Goal: Task Accomplishment & Management: Manage account settings

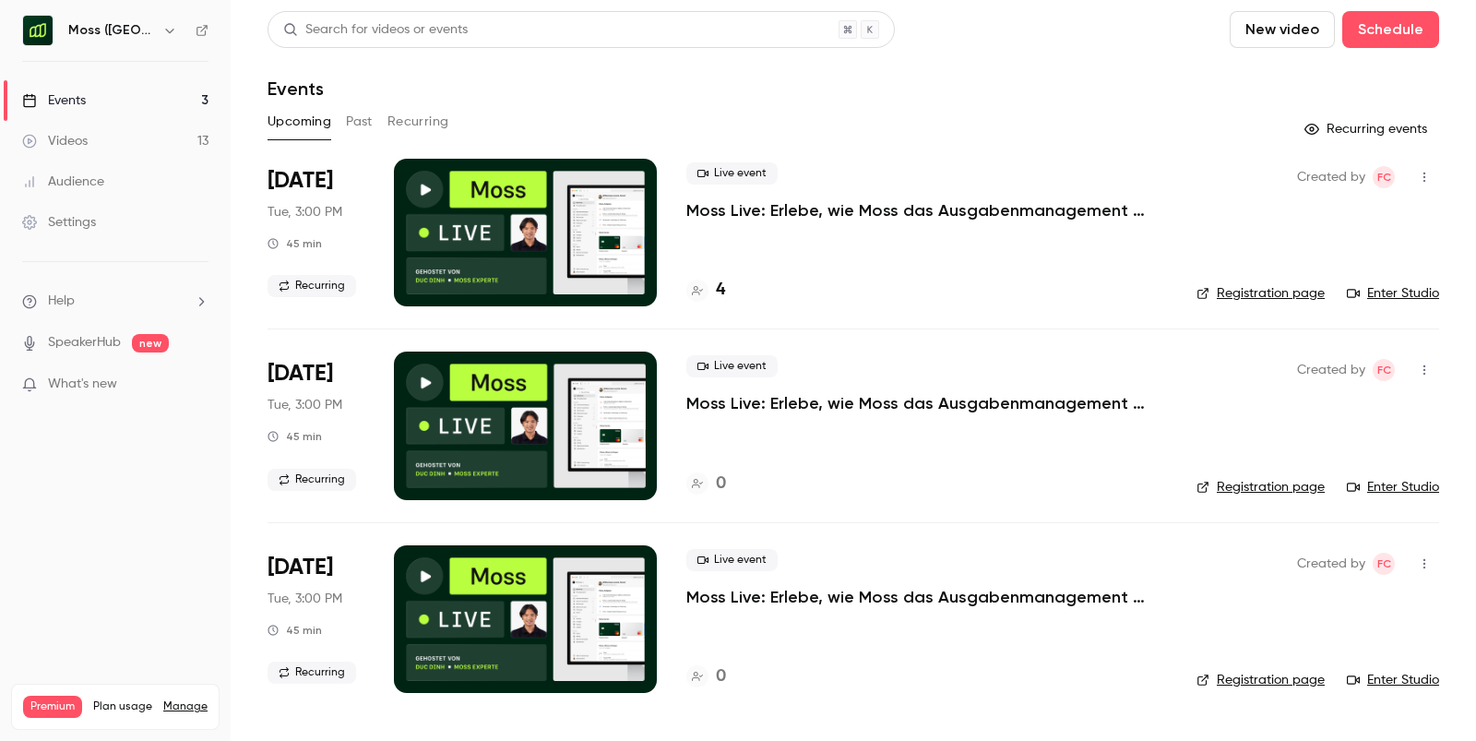
click at [141, 102] on link "Events 3" at bounding box center [115, 100] width 231 height 41
click at [111, 35] on h6 "Moss ([GEOGRAPHIC_DATA])" at bounding box center [111, 30] width 87 height 18
click at [162, 30] on icon "button" at bounding box center [169, 30] width 15 height 15
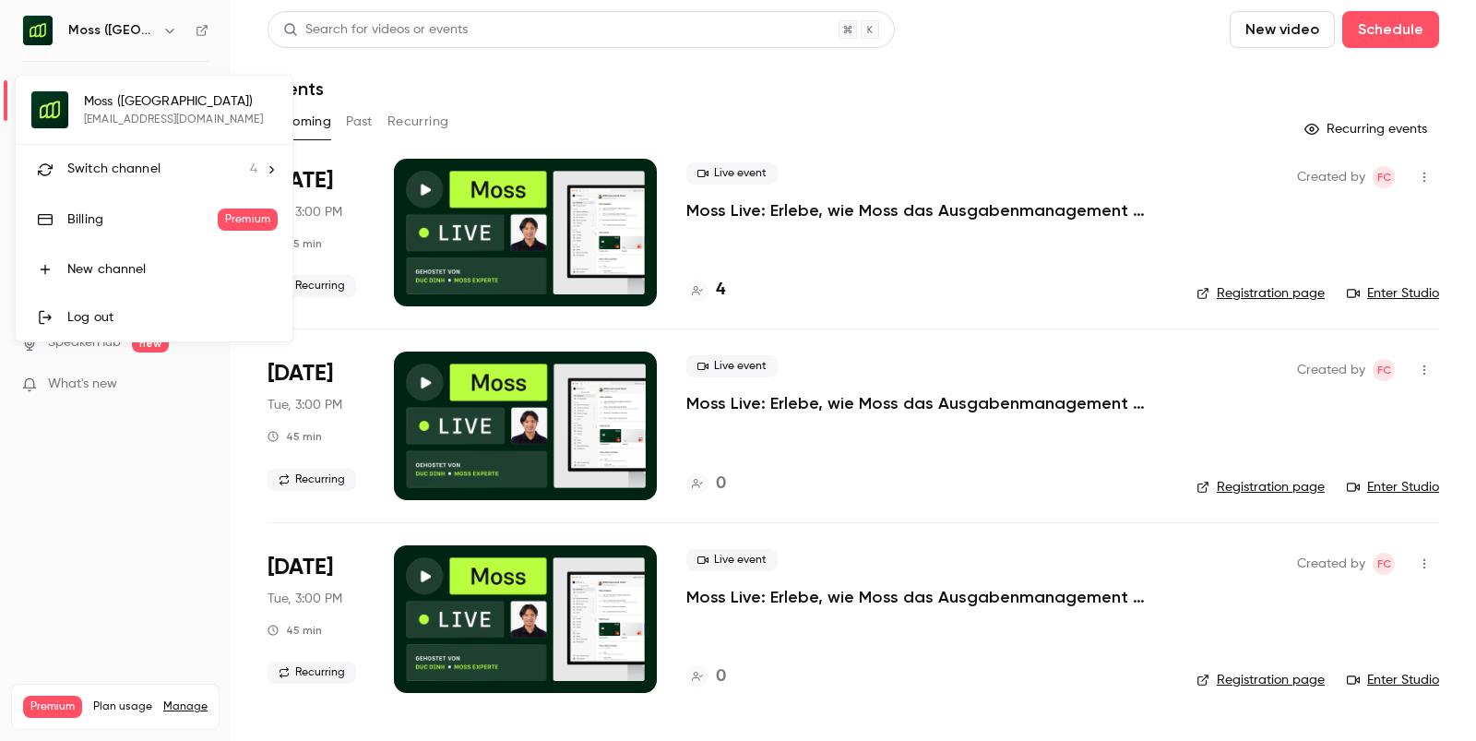
click at [204, 163] on div "Switch channel 4" at bounding box center [162, 169] width 190 height 19
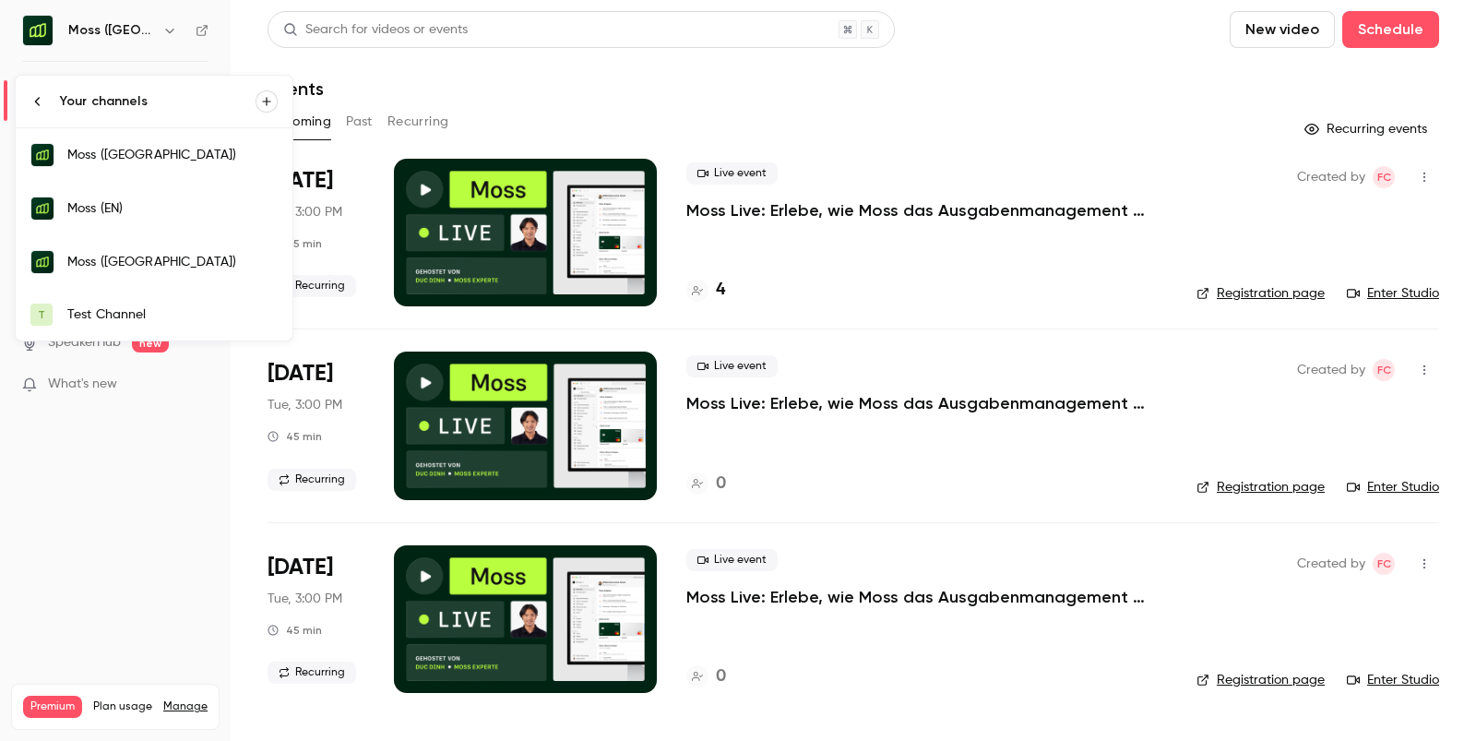
click at [161, 270] on link "Moss ([GEOGRAPHIC_DATA])" at bounding box center [154, 262] width 277 height 54
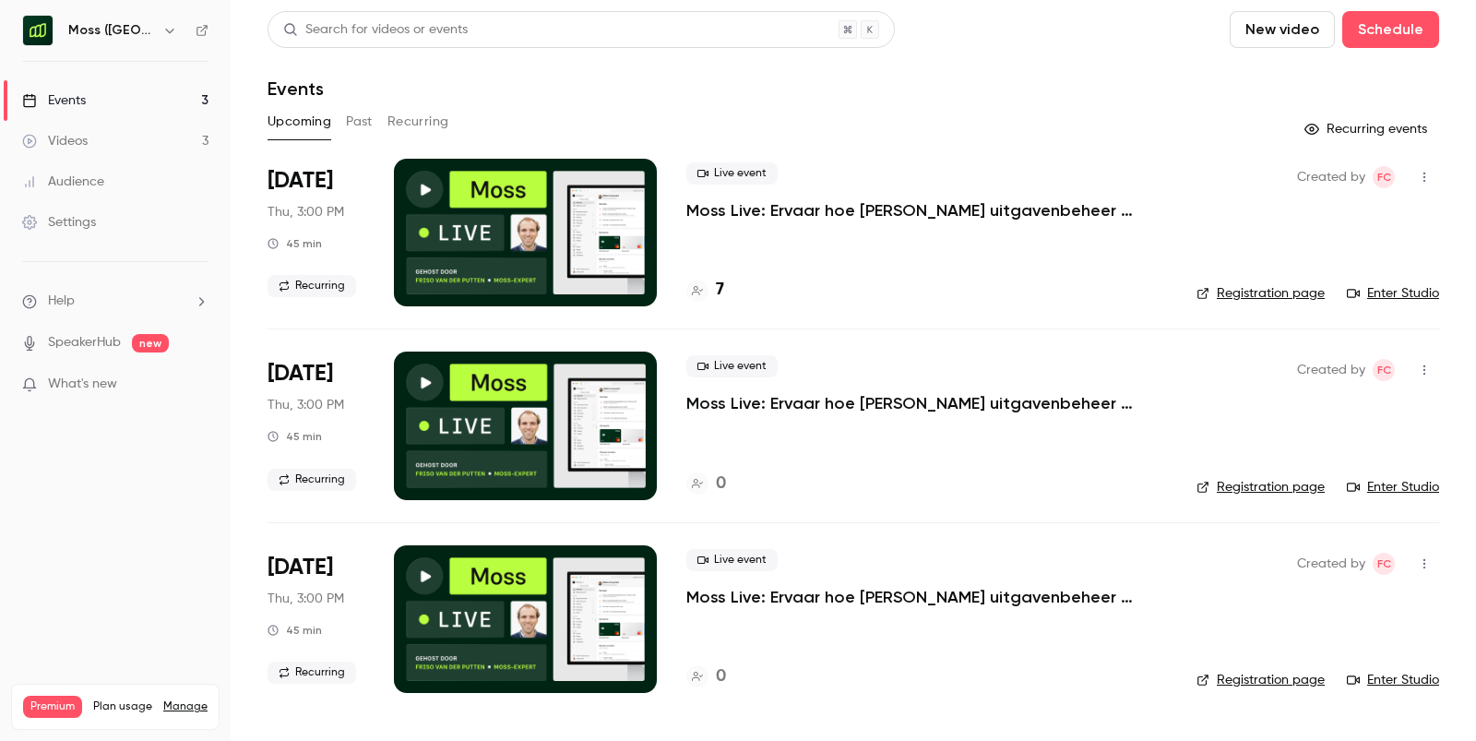
click at [884, 281] on div "7" at bounding box center [926, 290] width 481 height 25
click at [651, 239] on div at bounding box center [525, 233] width 263 height 148
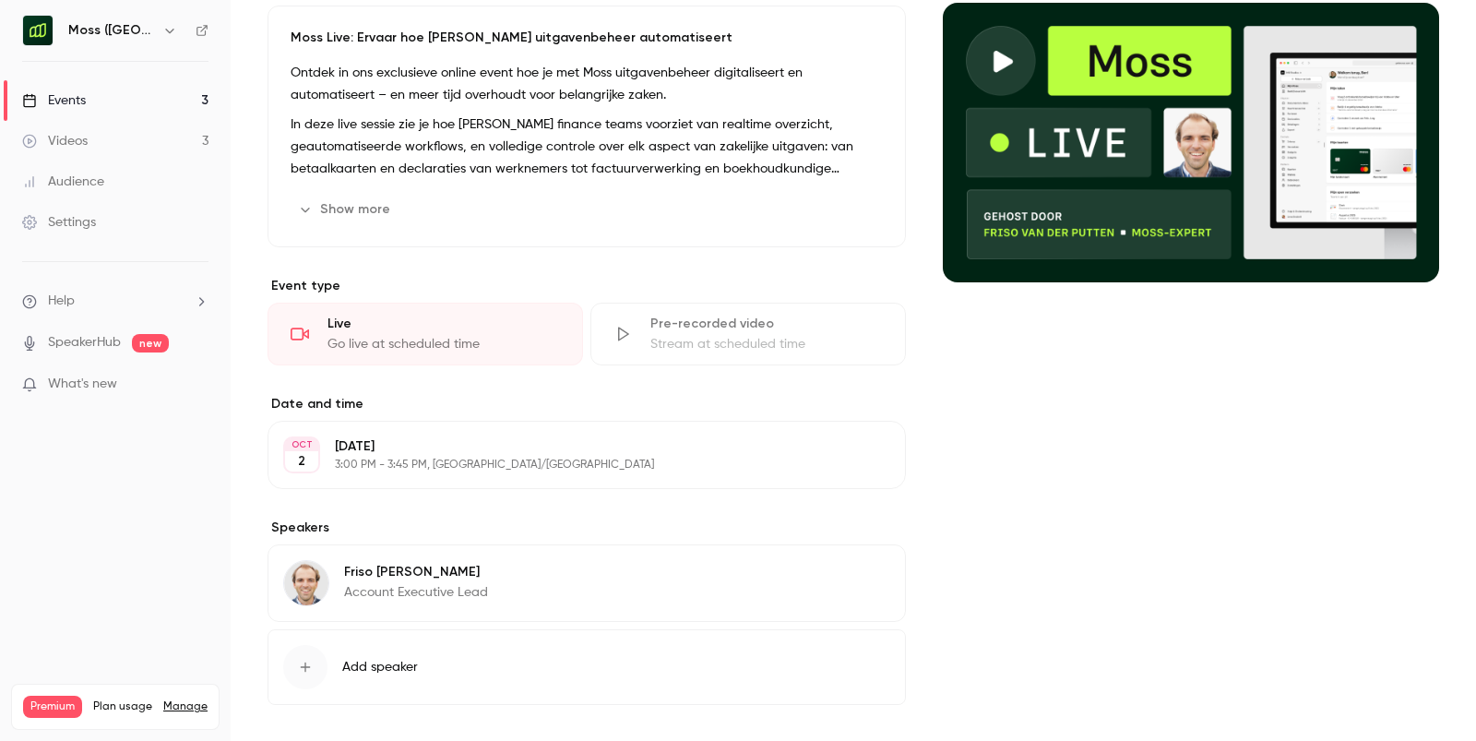
scroll to position [185, 0]
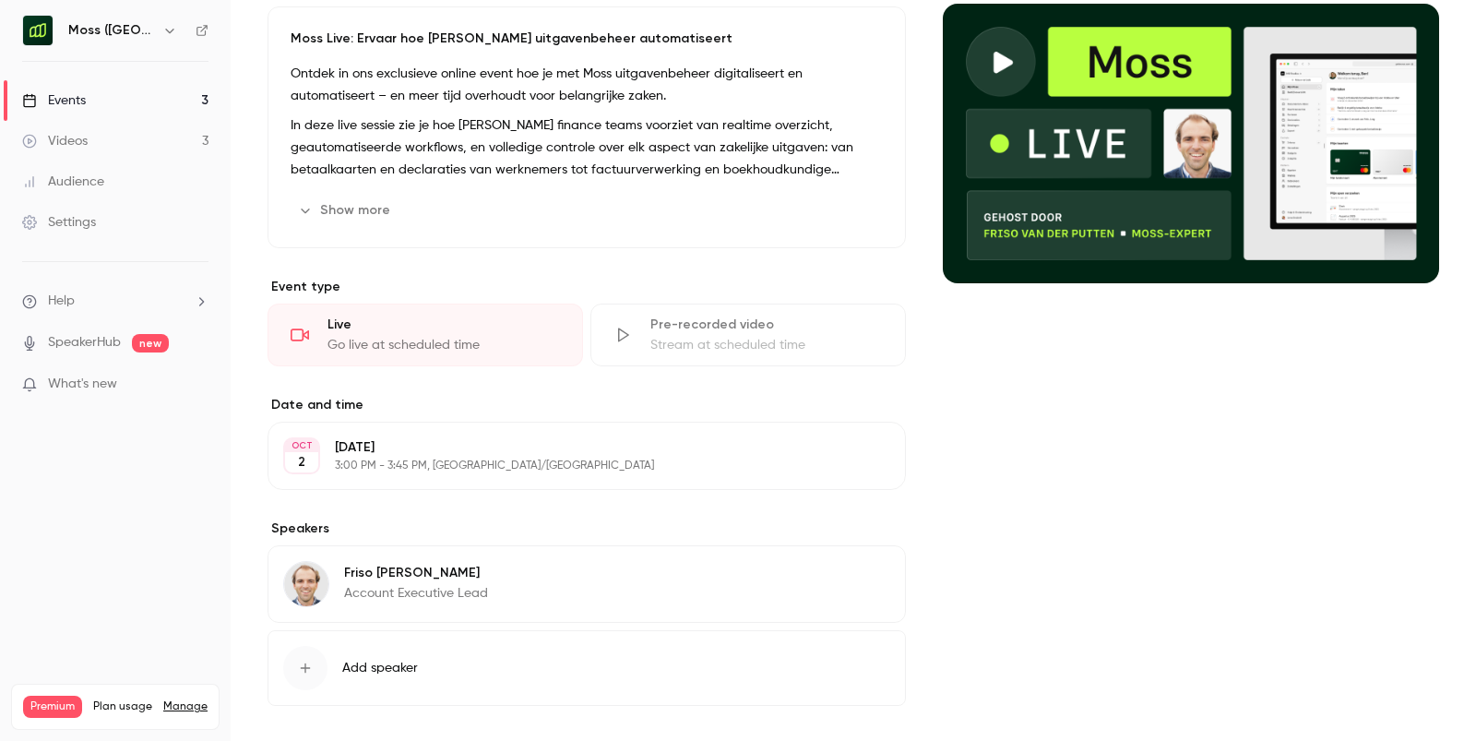
click at [459, 349] on div "Go live at scheduled time" at bounding box center [444, 345] width 233 height 18
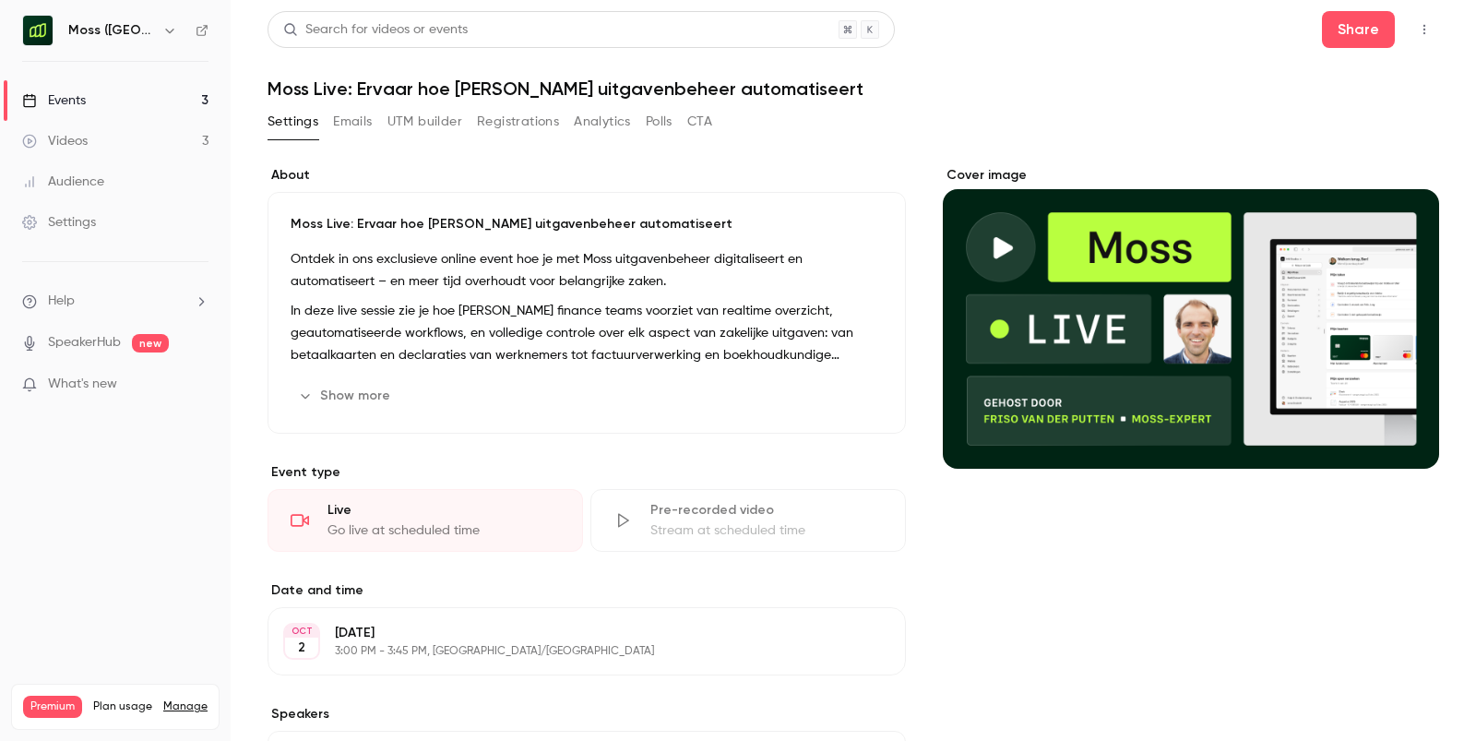
scroll to position [260, 0]
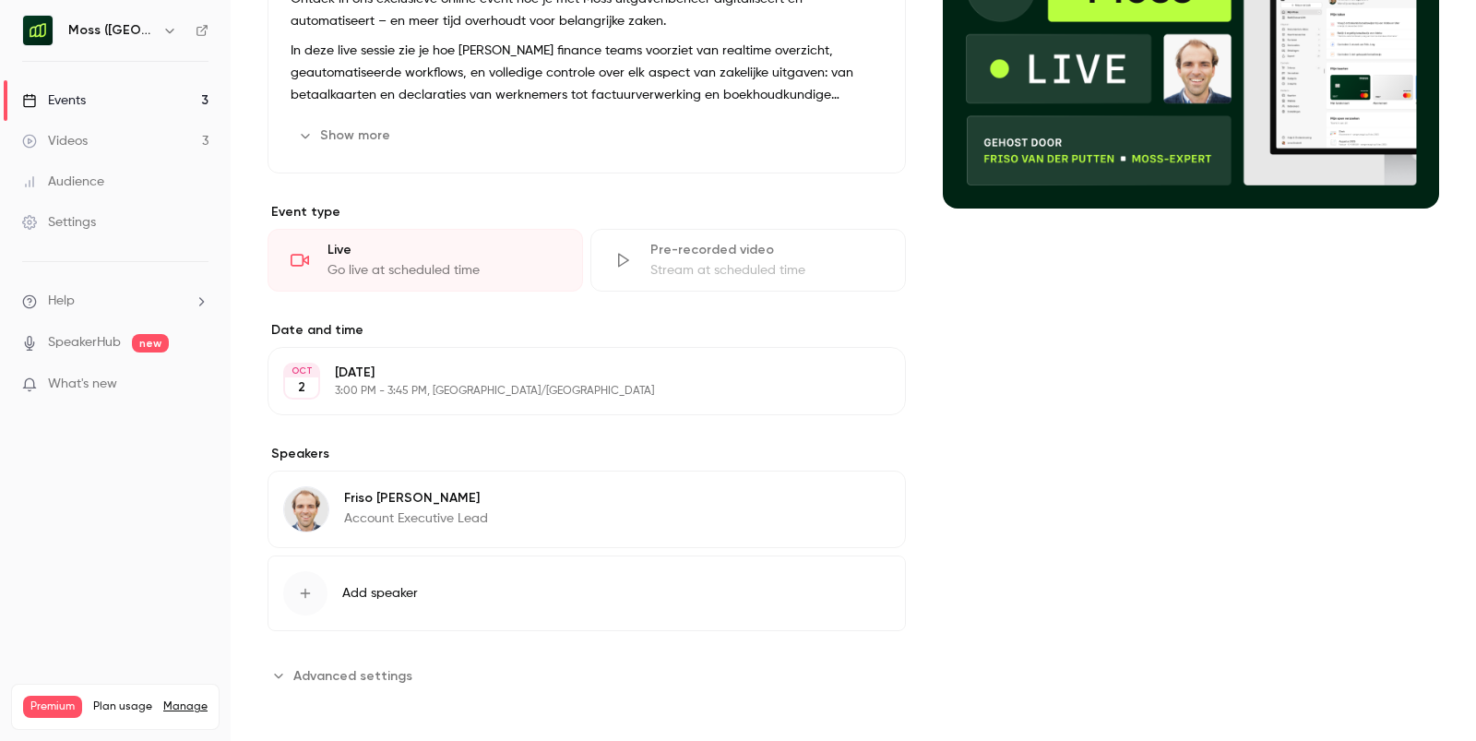
click at [103, 115] on link "Events 3" at bounding box center [115, 100] width 231 height 41
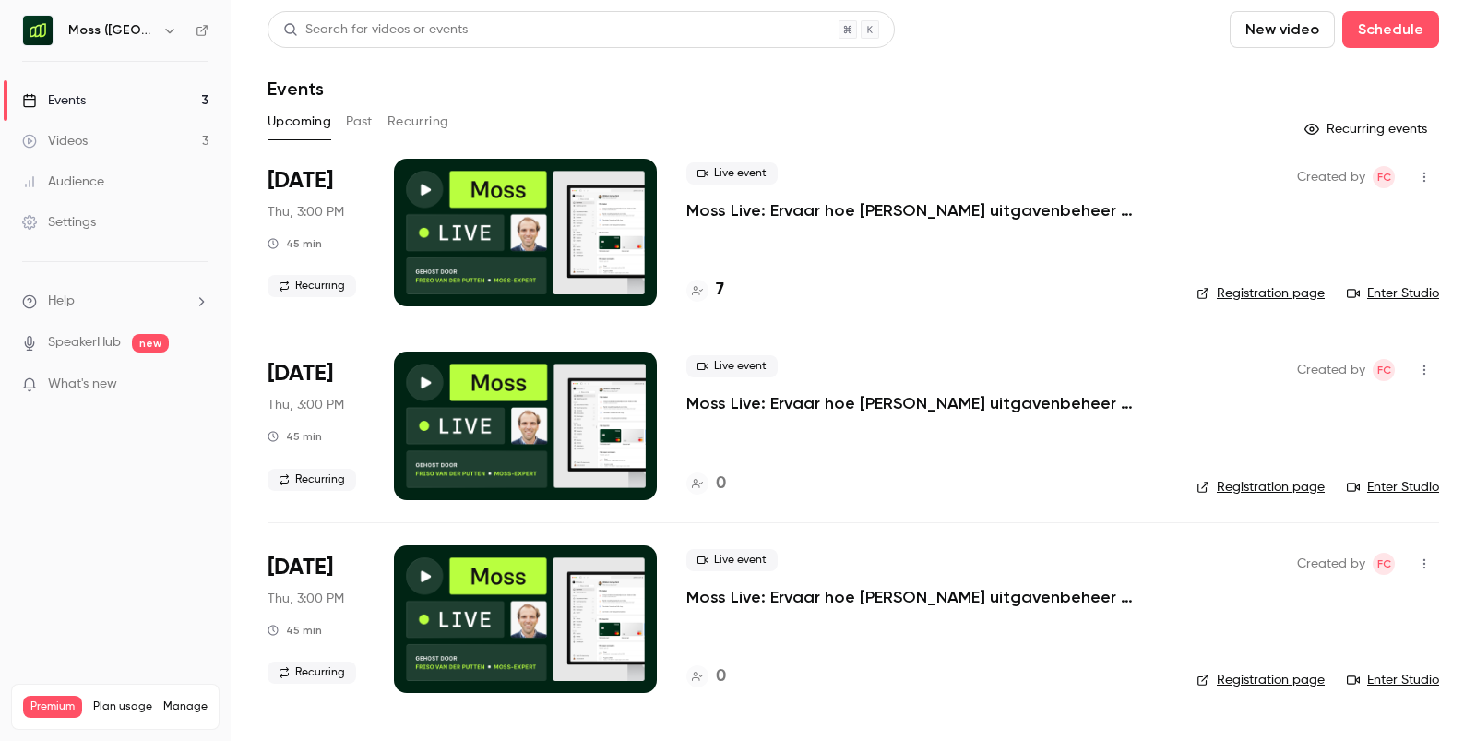
click at [68, 40] on div "Moss ([GEOGRAPHIC_DATA])" at bounding box center [124, 30] width 113 height 22
click at [723, 291] on h4 "7" at bounding box center [720, 290] width 8 height 25
